Goal: Go to known website: Go to known website

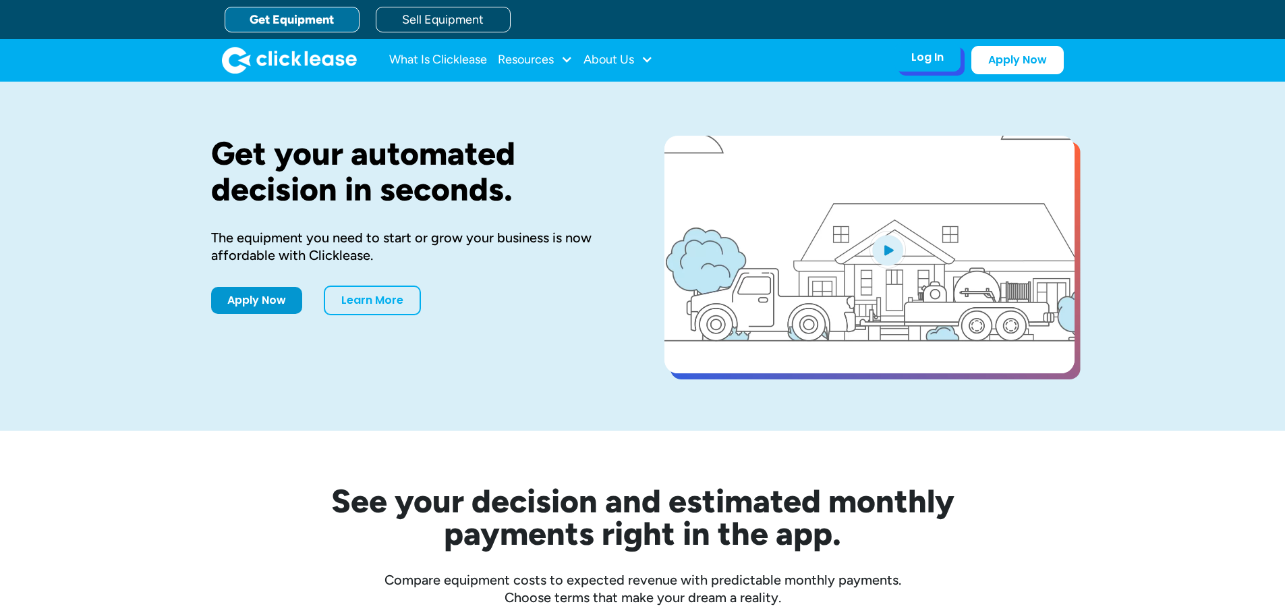
click at [938, 70] on div "Log In Account login I use Clicklease to get my equipment Partner Portal I offe…" at bounding box center [927, 57] width 66 height 28
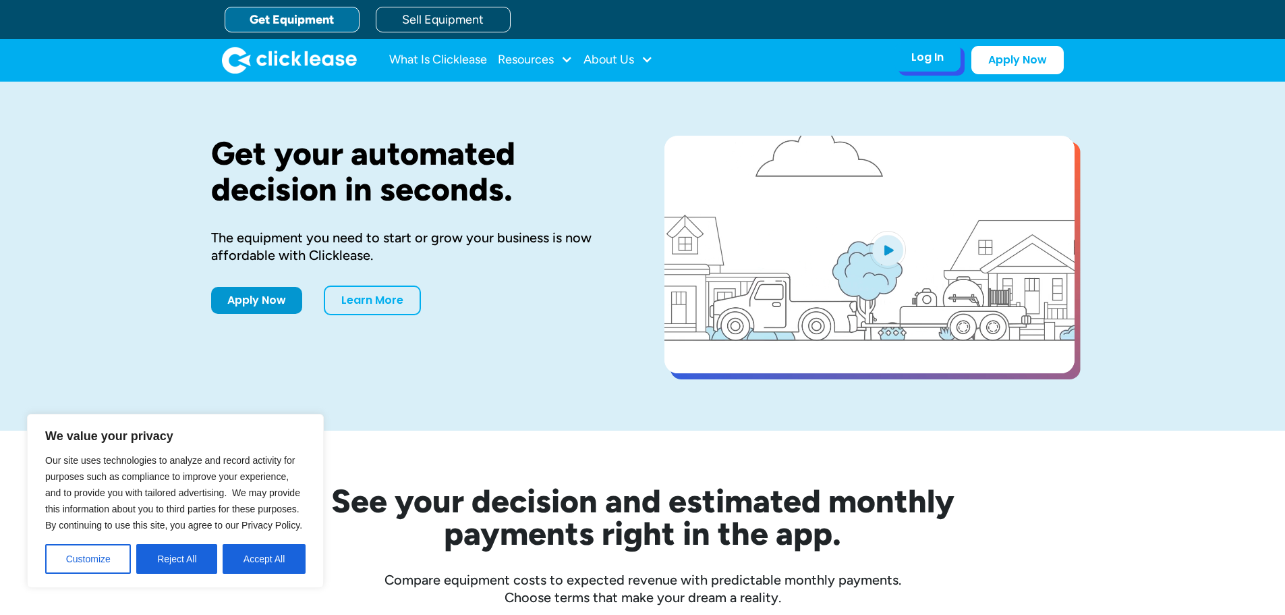
click at [933, 68] on div "Log In Account login I use Clicklease to get my equipment Partner Portal I offe…" at bounding box center [927, 57] width 66 height 28
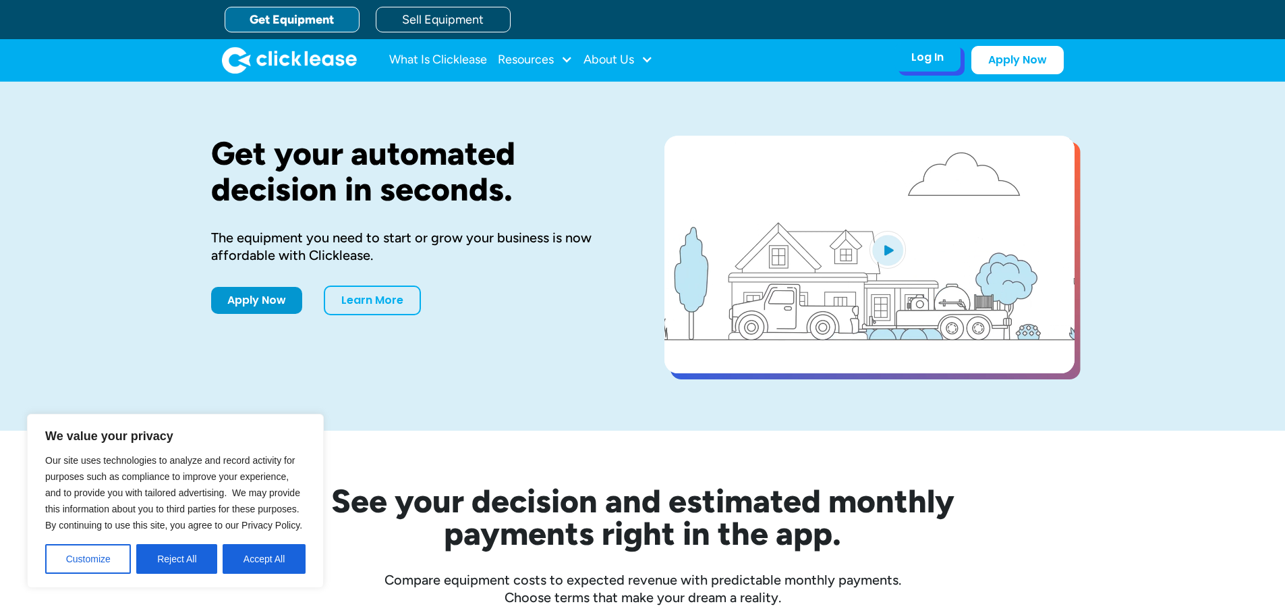
click at [929, 59] on div "Log In" at bounding box center [927, 57] width 32 height 13
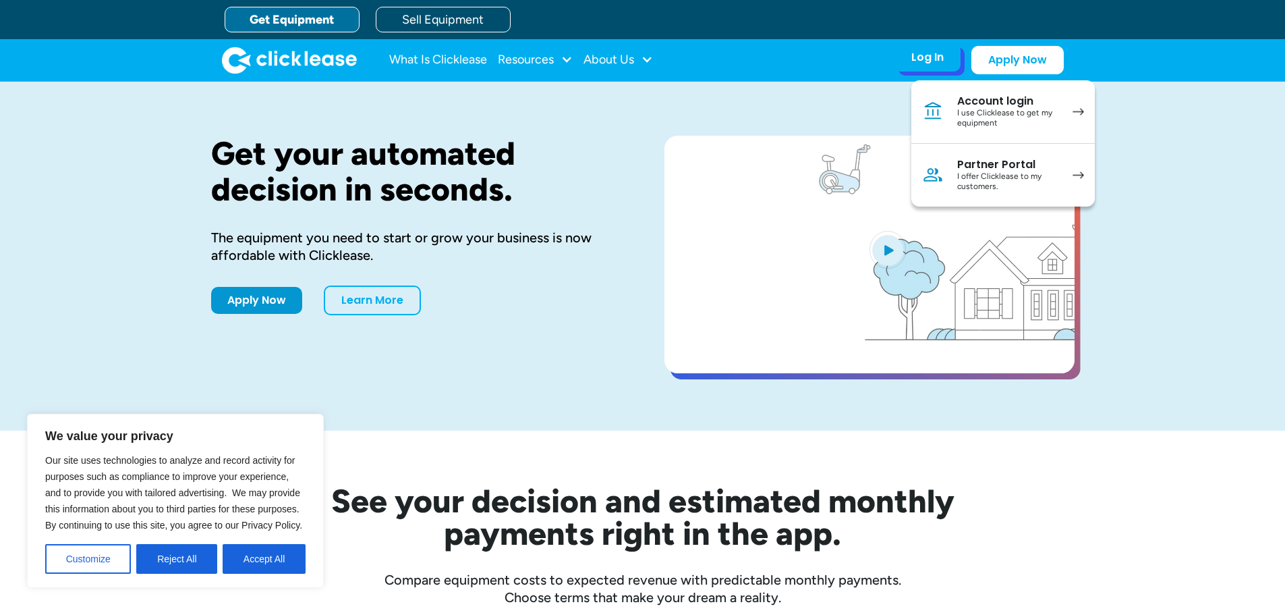
click at [978, 108] on div "I use Clicklease to get my equipment" at bounding box center [1008, 118] width 102 height 21
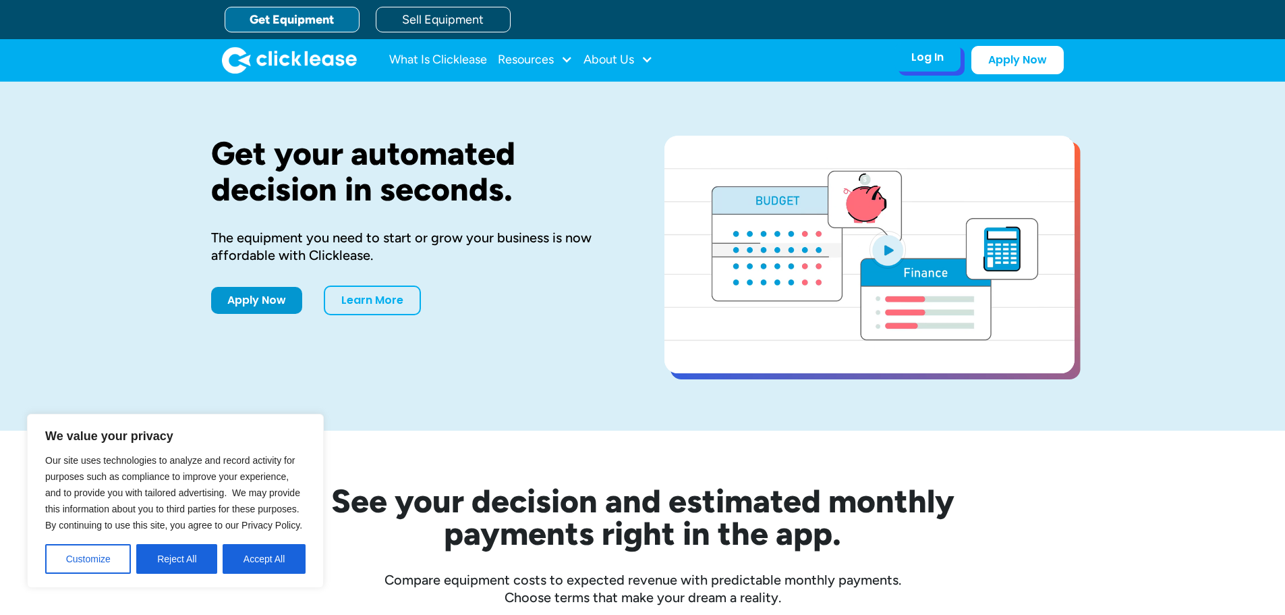
click at [934, 65] on div "Log In Account login I use Clicklease to get my equipment Partner Portal I offe…" at bounding box center [927, 57] width 66 height 28
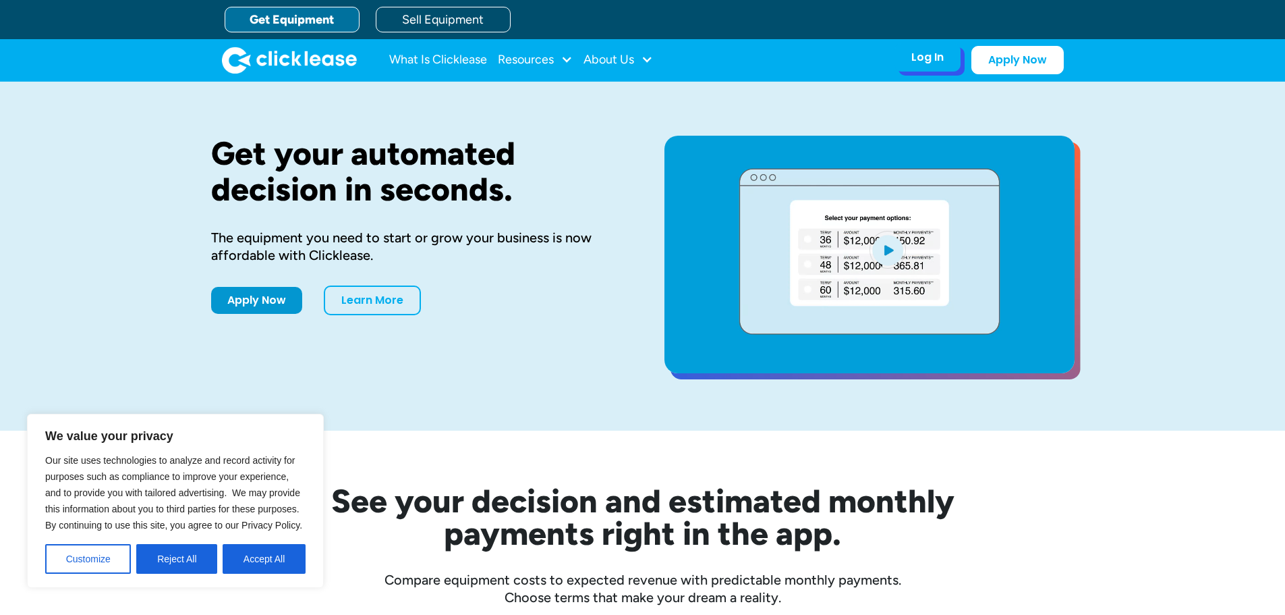
click at [919, 59] on div "Log In" at bounding box center [927, 57] width 32 height 13
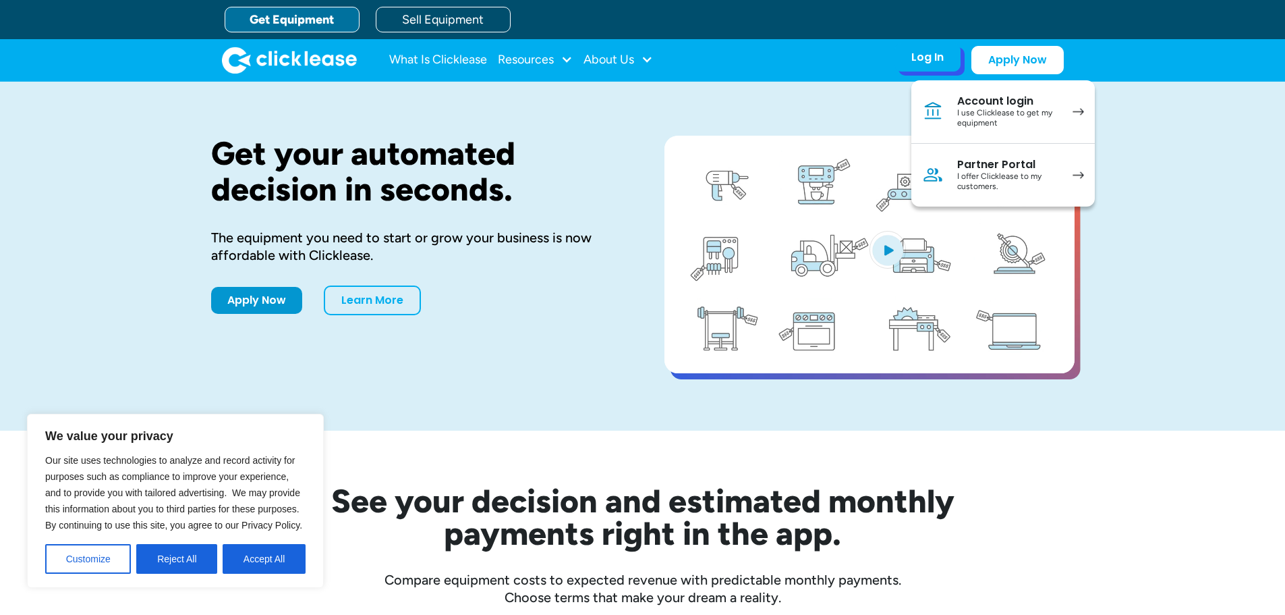
click at [984, 170] on div "Partner Portal" at bounding box center [1008, 164] width 102 height 13
